Goal: Task Accomplishment & Management: Manage account settings

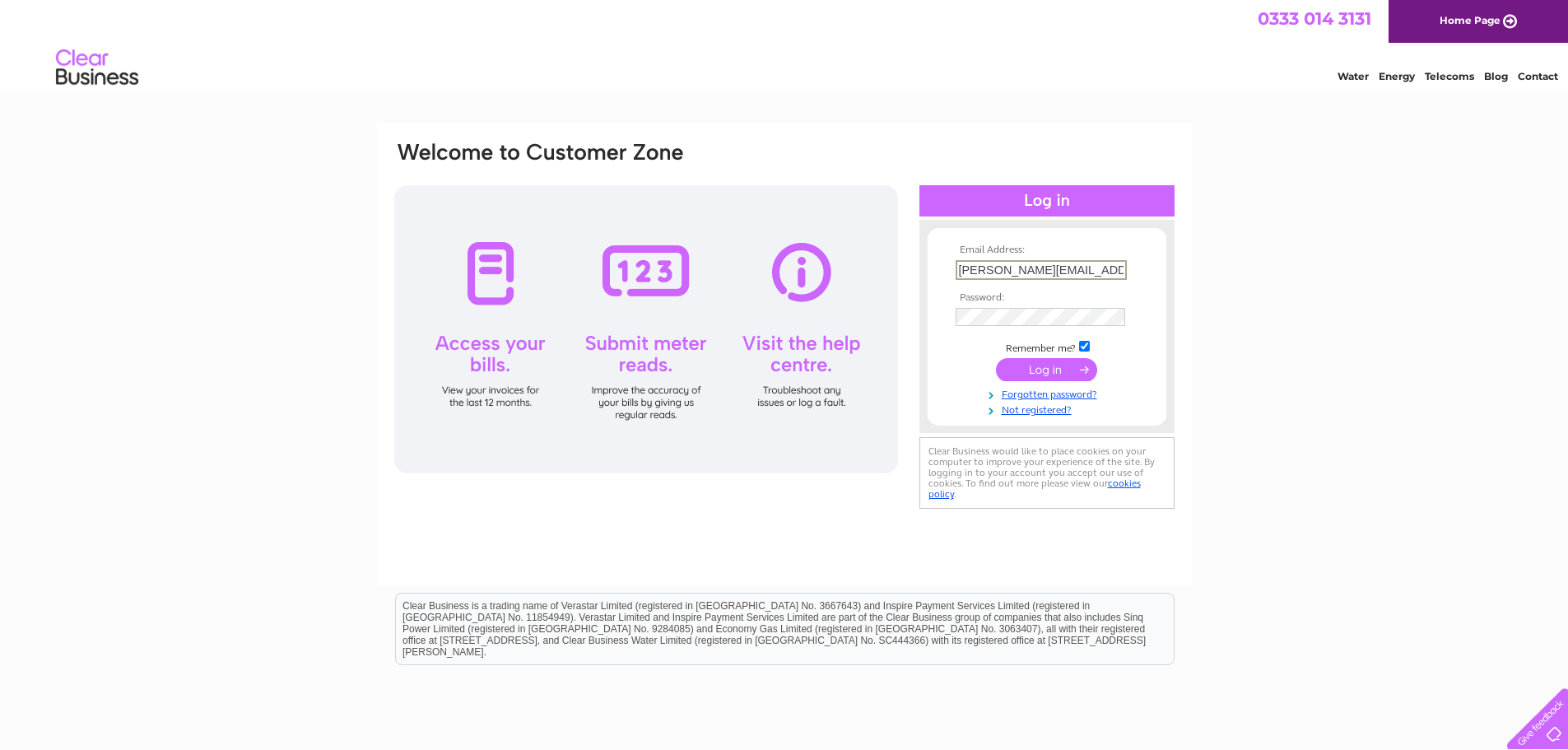
drag, startPoint x: 1108, startPoint y: 270, endPoint x: 776, endPoint y: 235, distance: 333.8
click at [776, 235] on div "Email Address: maria@jrpickstock.co.uk Password:" at bounding box center [784, 326] width 784 height 373
type input "[PERSON_NAME][EMAIL_ADDRESS][DOMAIN_NAME]"
click at [996, 358] on input "submit" at bounding box center [1047, 369] width 101 height 23
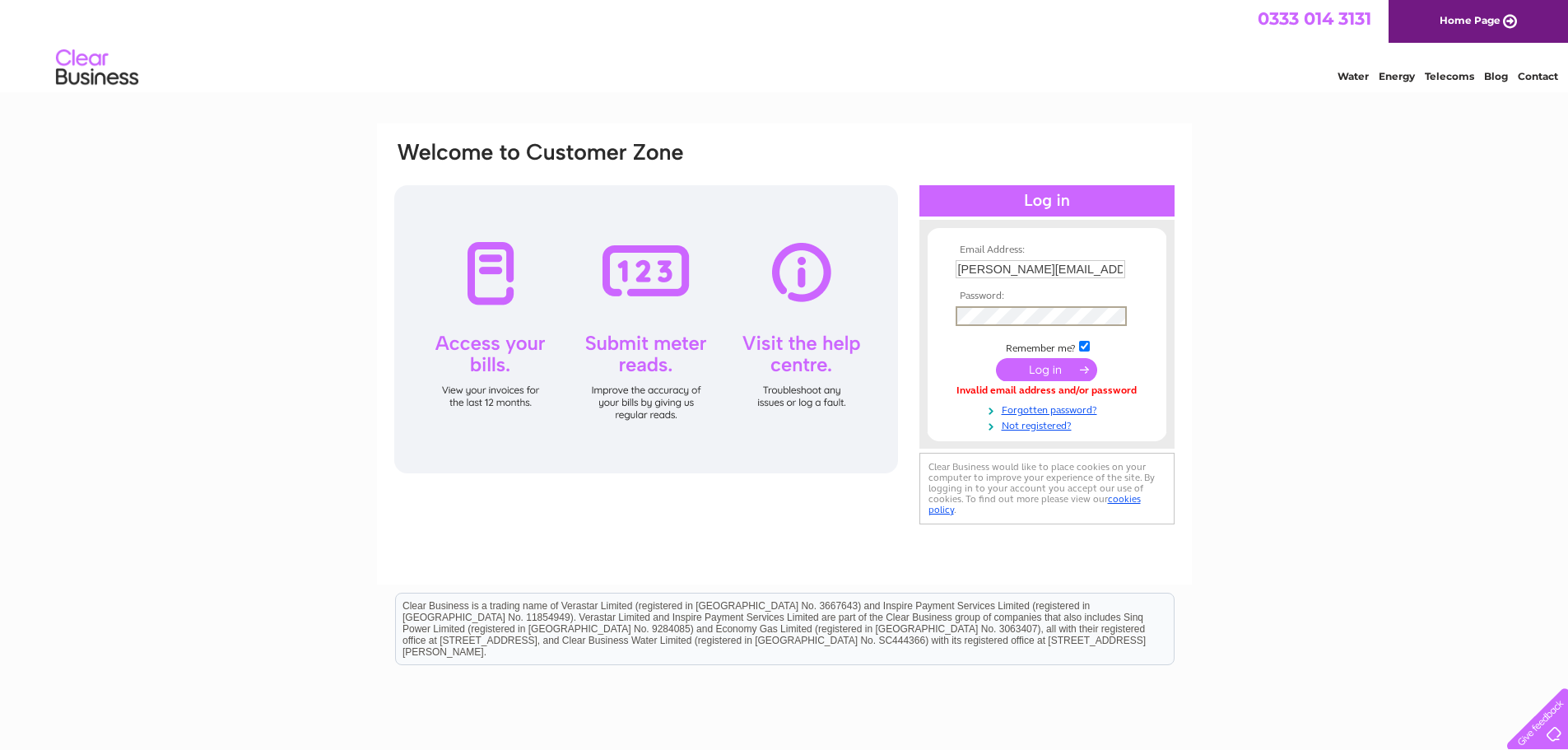
click at [1052, 375] on input "submit" at bounding box center [1047, 369] width 101 height 23
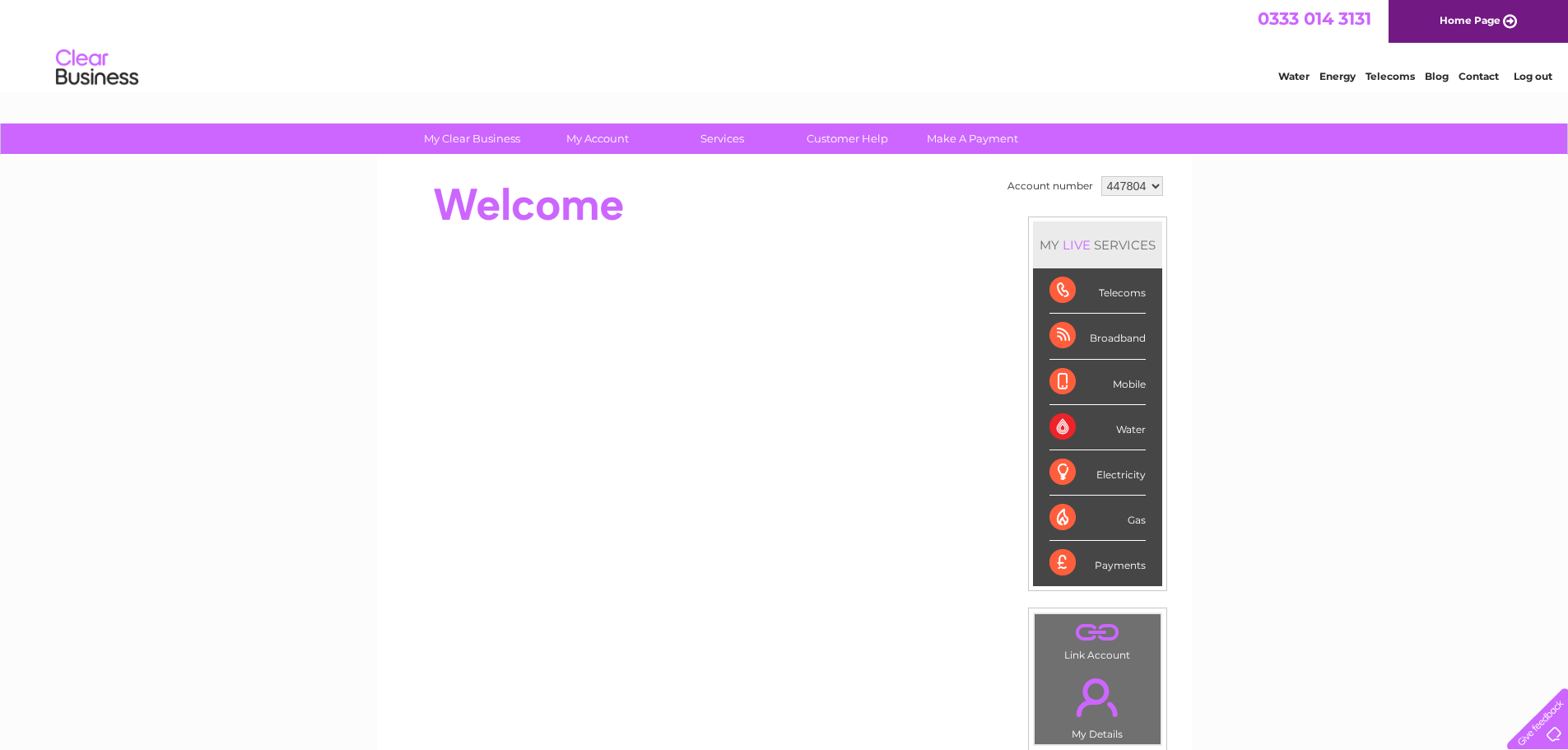
click at [1400, 424] on div "My Clear Business Login Details My Details My Preferences Link Account My Accou…" at bounding box center [784, 587] width 1568 height 925
click at [1512, 382] on div "My Clear Business Login Details My Details My Preferences Link Account My Accou…" at bounding box center [784, 587] width 1568 height 925
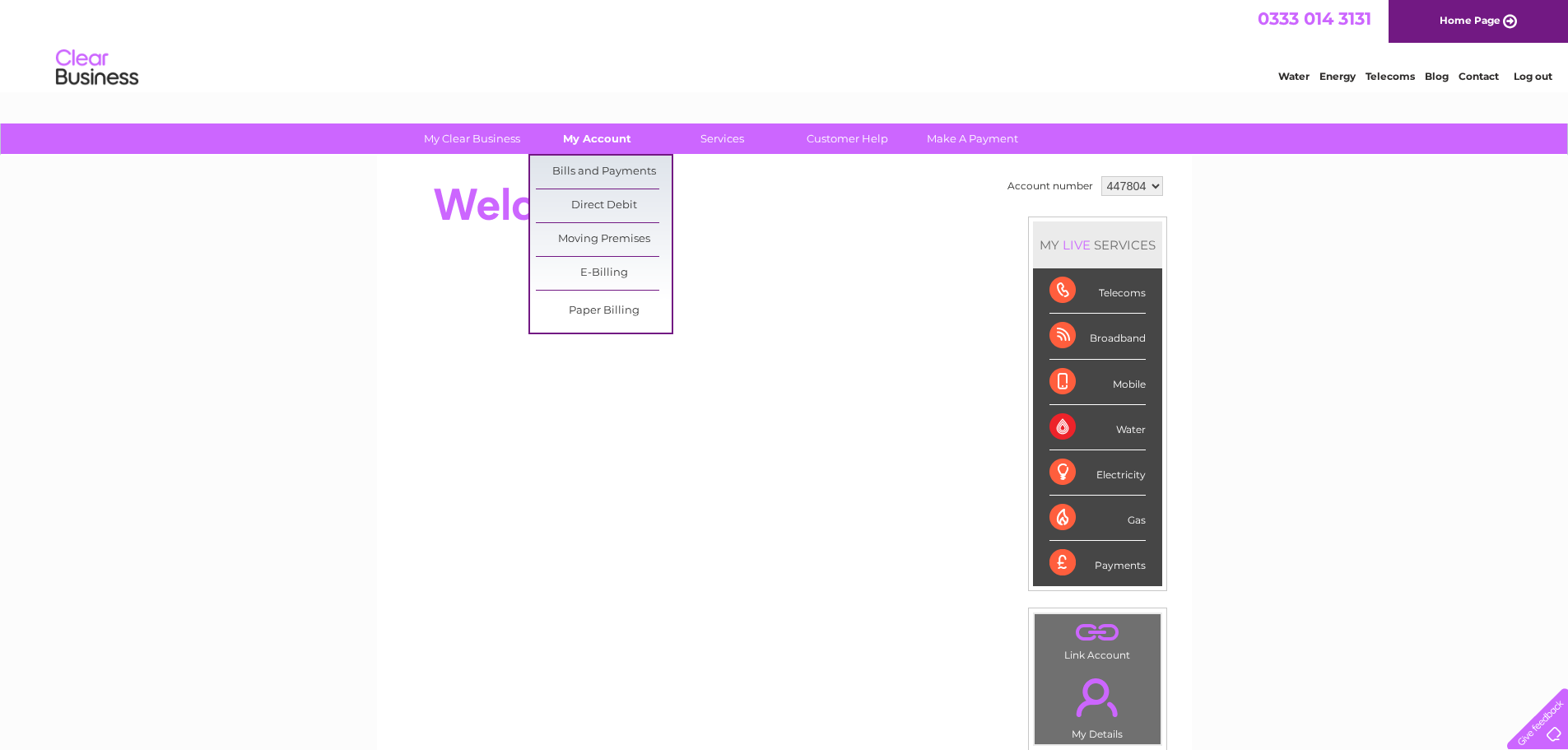
click at [591, 130] on link "My Account" at bounding box center [596, 139] width 136 height 31
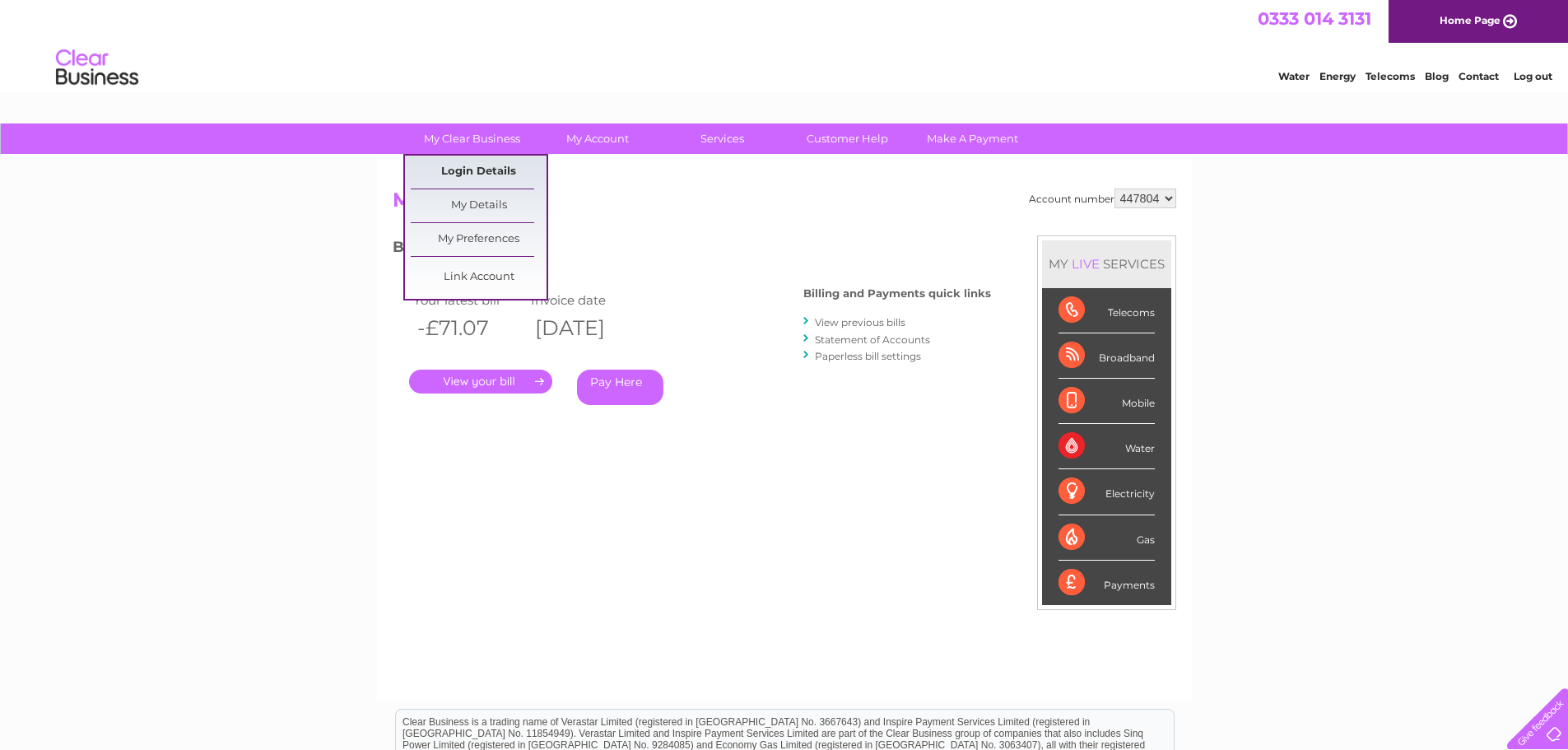
click at [476, 173] on link "Login Details" at bounding box center [478, 171] width 136 height 33
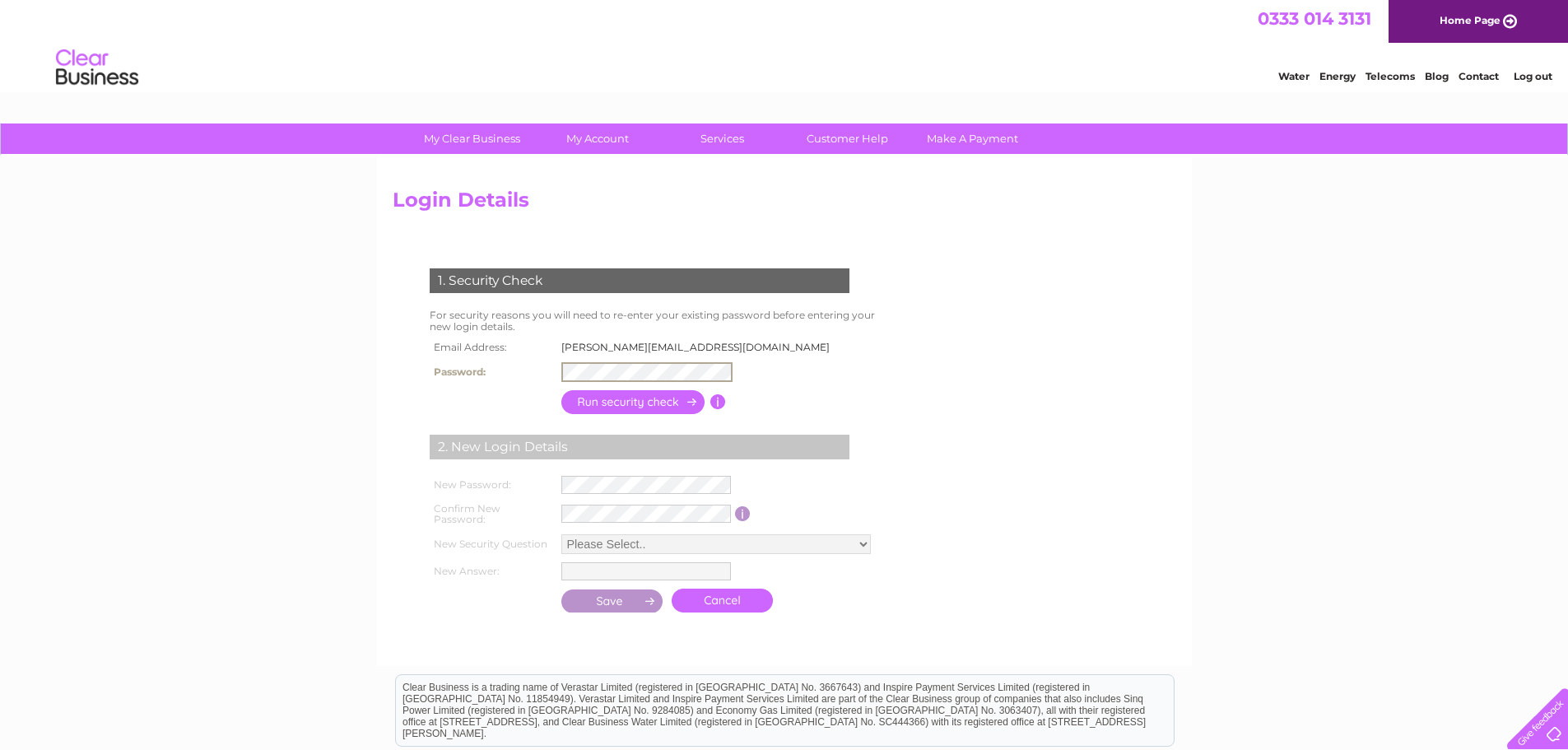
click at [614, 407] on input "button" at bounding box center [634, 402] width 145 height 24
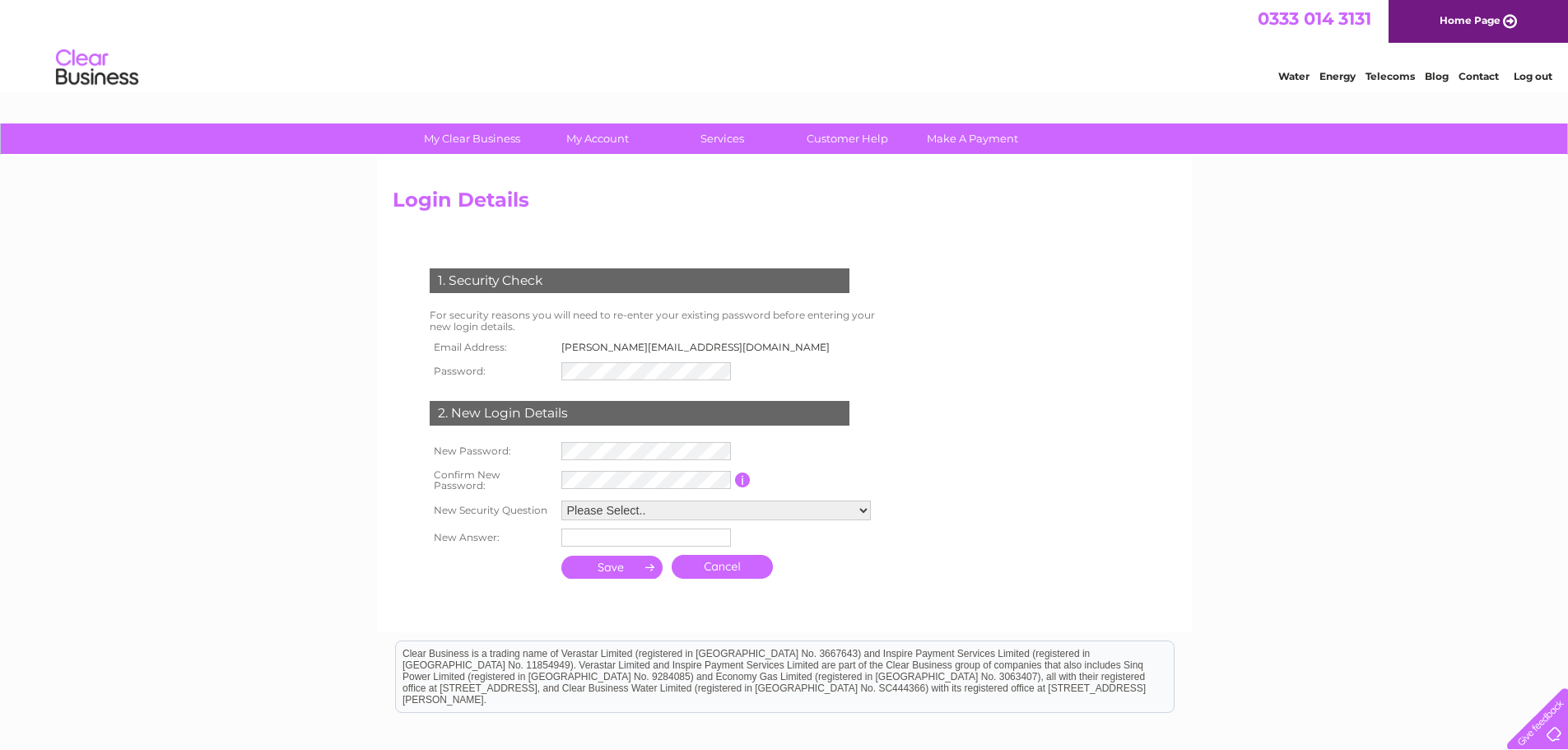
click at [587, 509] on select "Please Select.. In what town or city was your first job? In what town or city d…" at bounding box center [716, 510] width 309 height 20
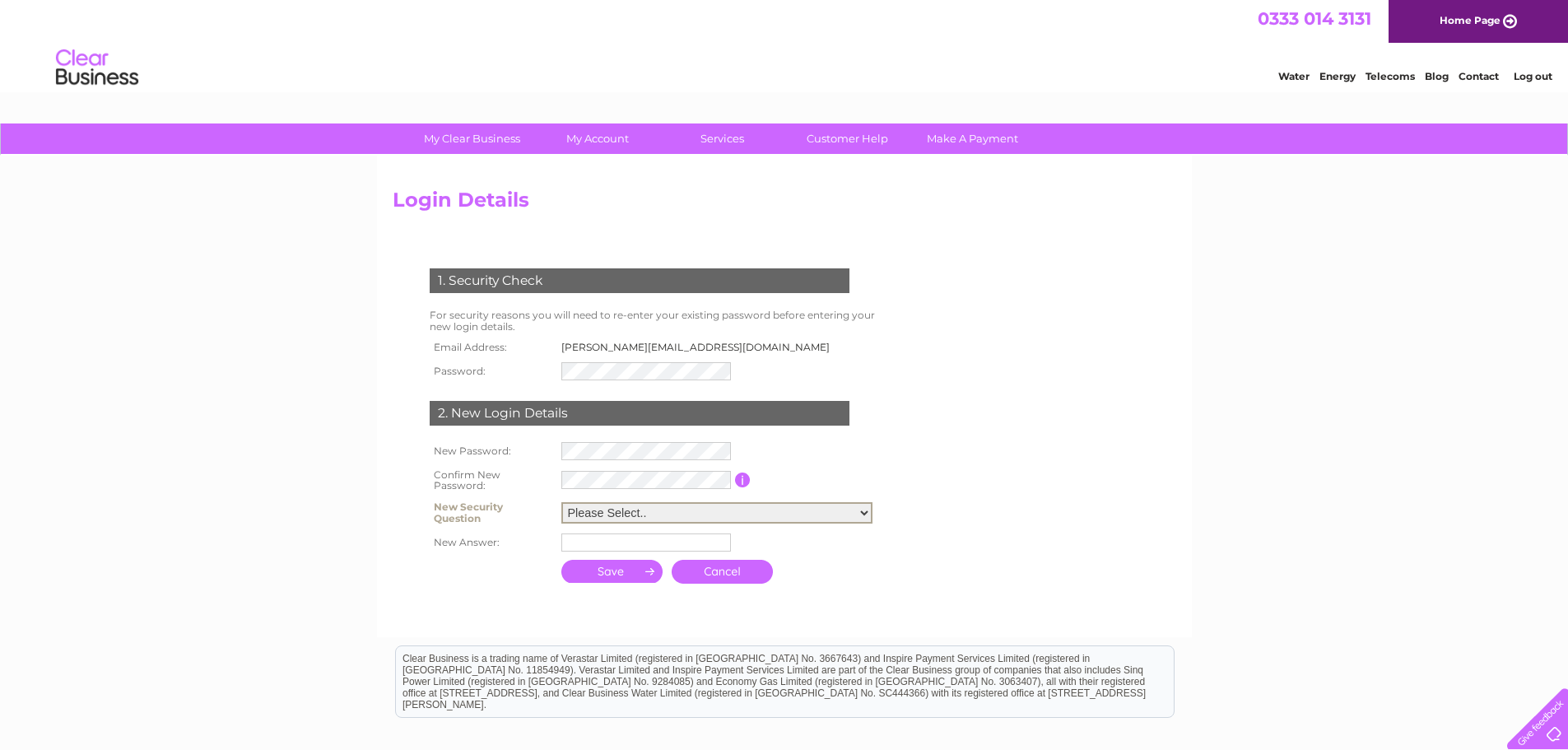
select select "1"
click at [562, 502] on select "Please Select.. In what town or city was your first job? In what town or city d…" at bounding box center [717, 513] width 311 height 22
click at [640, 540] on input "text" at bounding box center [646, 543] width 169 height 18
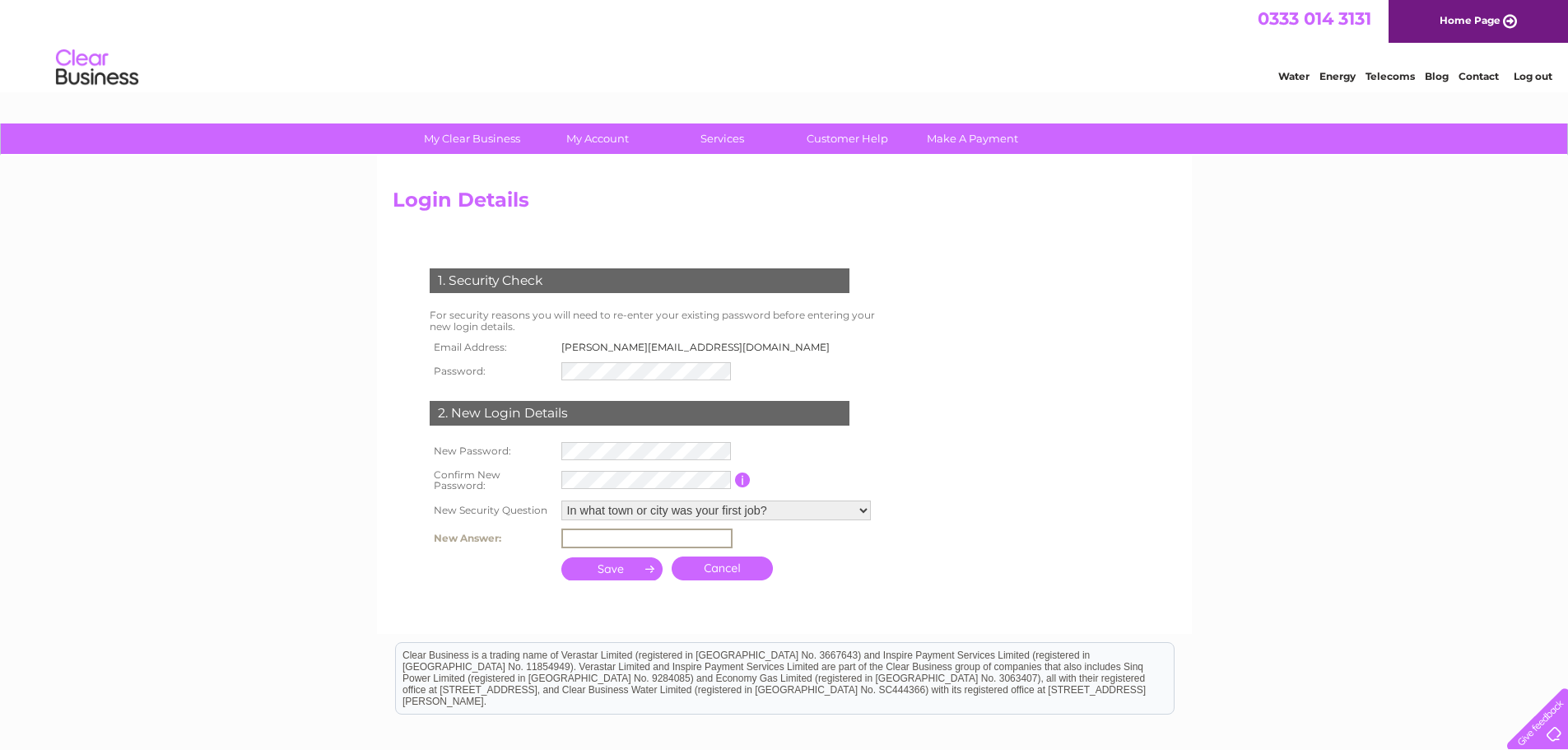
type input "Oswestry"
click at [633, 568] on input "submit" at bounding box center [612, 567] width 102 height 23
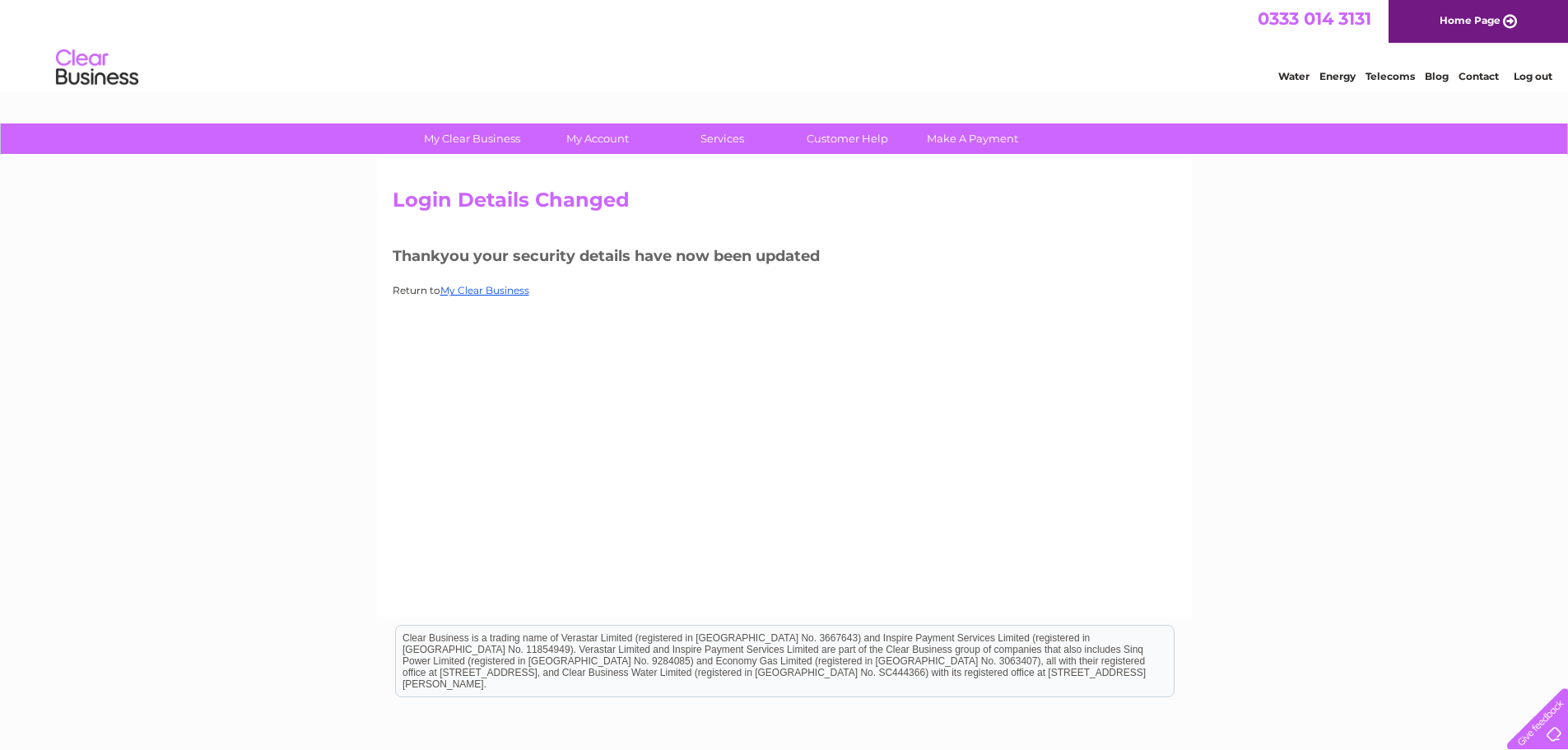
click at [821, 404] on div "Login Details Changed Thankyou your security details have now been updated Retu…" at bounding box center [784, 385] width 815 height 461
click at [506, 294] on link "My Clear Business" at bounding box center [485, 290] width 89 height 12
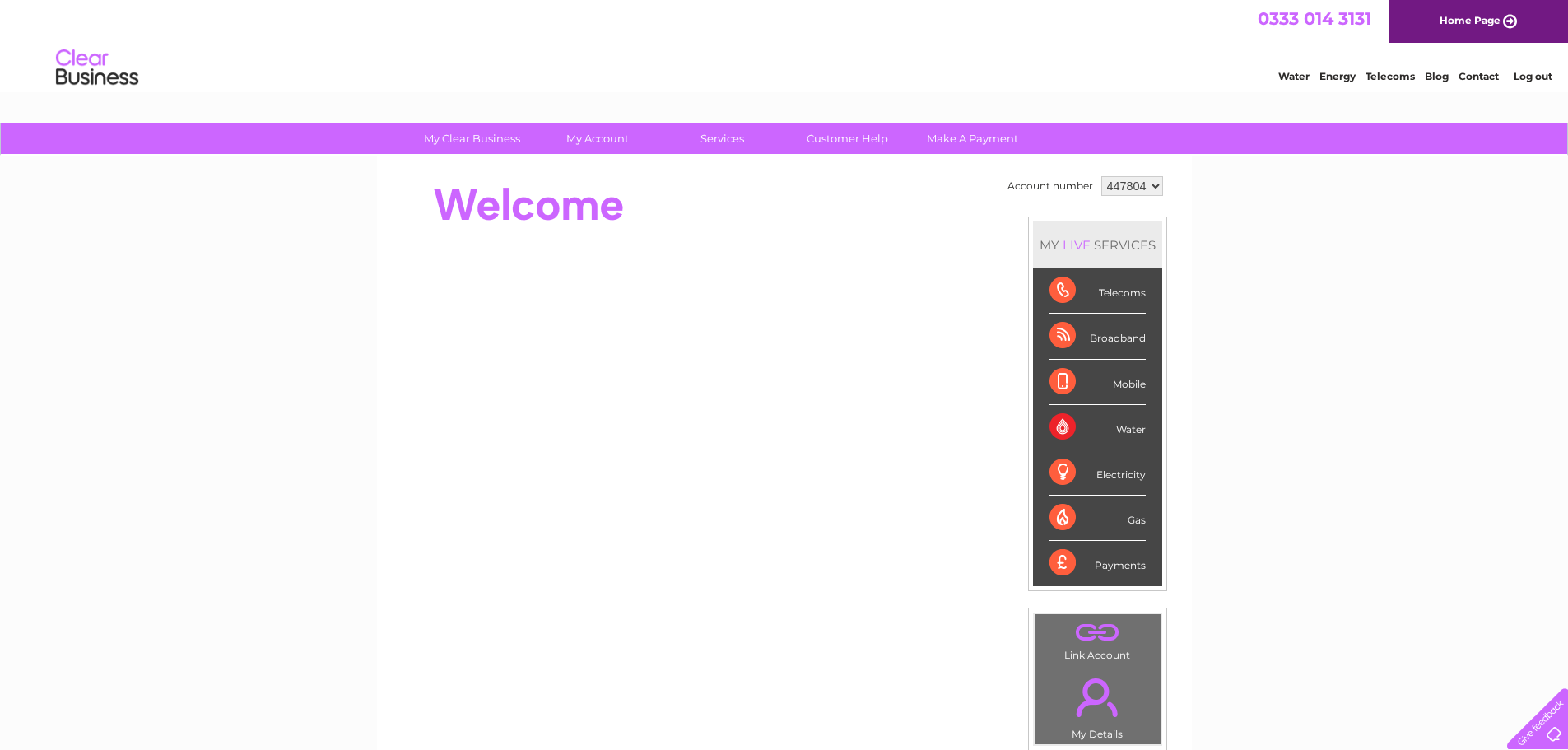
click at [1522, 77] on link "Log out" at bounding box center [1532, 76] width 39 height 12
